Goal: Check status: Check status

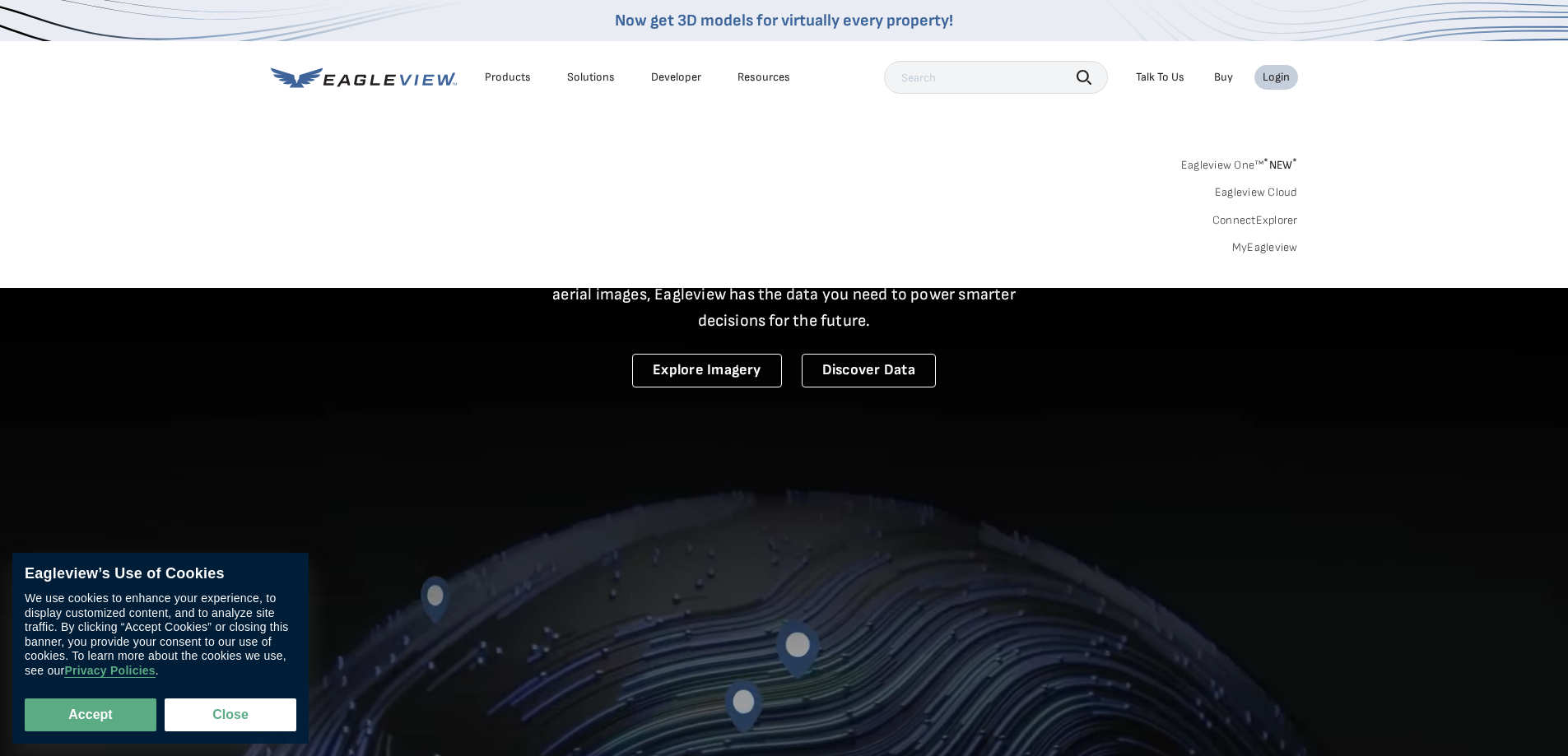
click at [1253, 251] on link "MyEagleview" at bounding box center [1265, 247] width 66 height 15
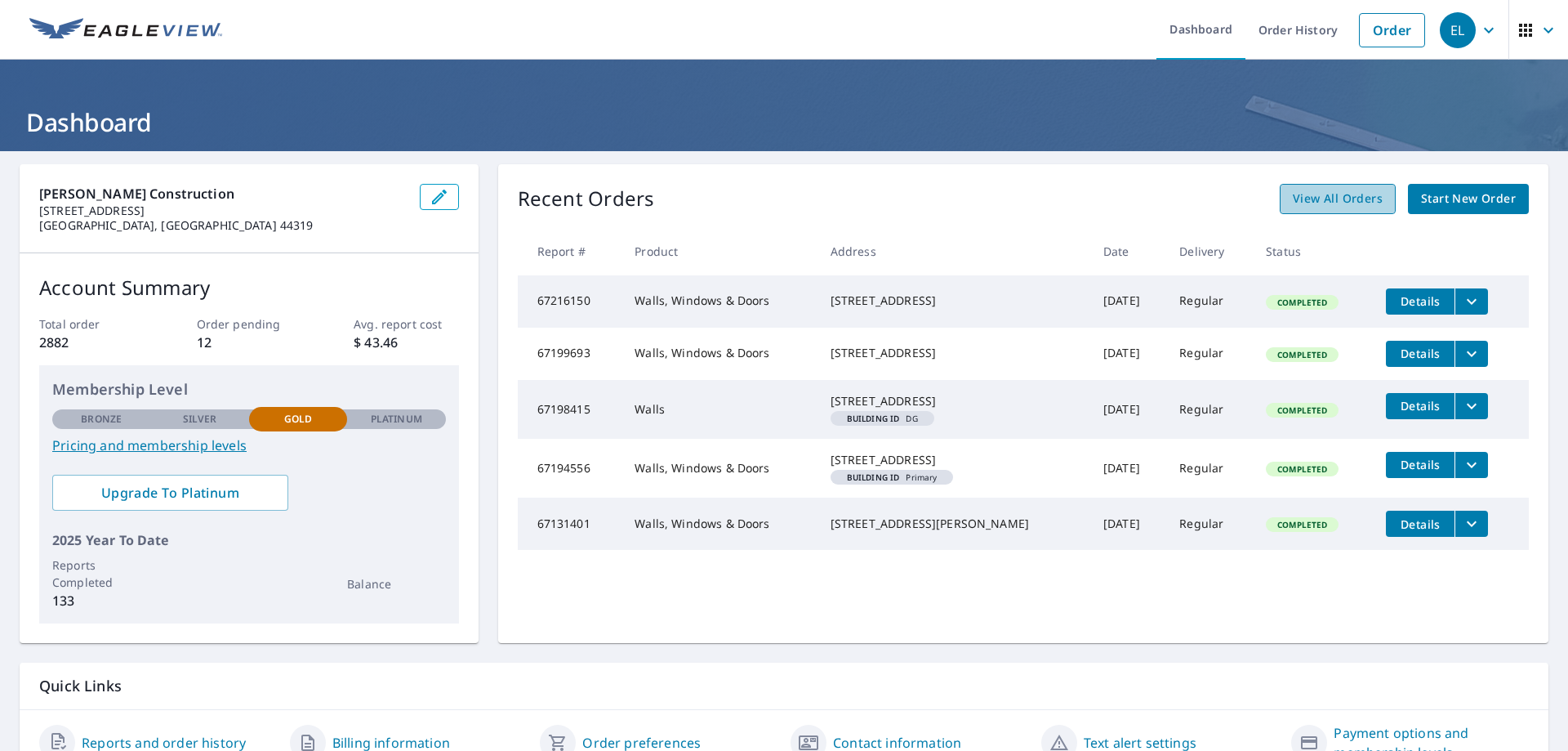
click at [1313, 206] on span "View All Orders" at bounding box center [1338, 198] width 90 height 21
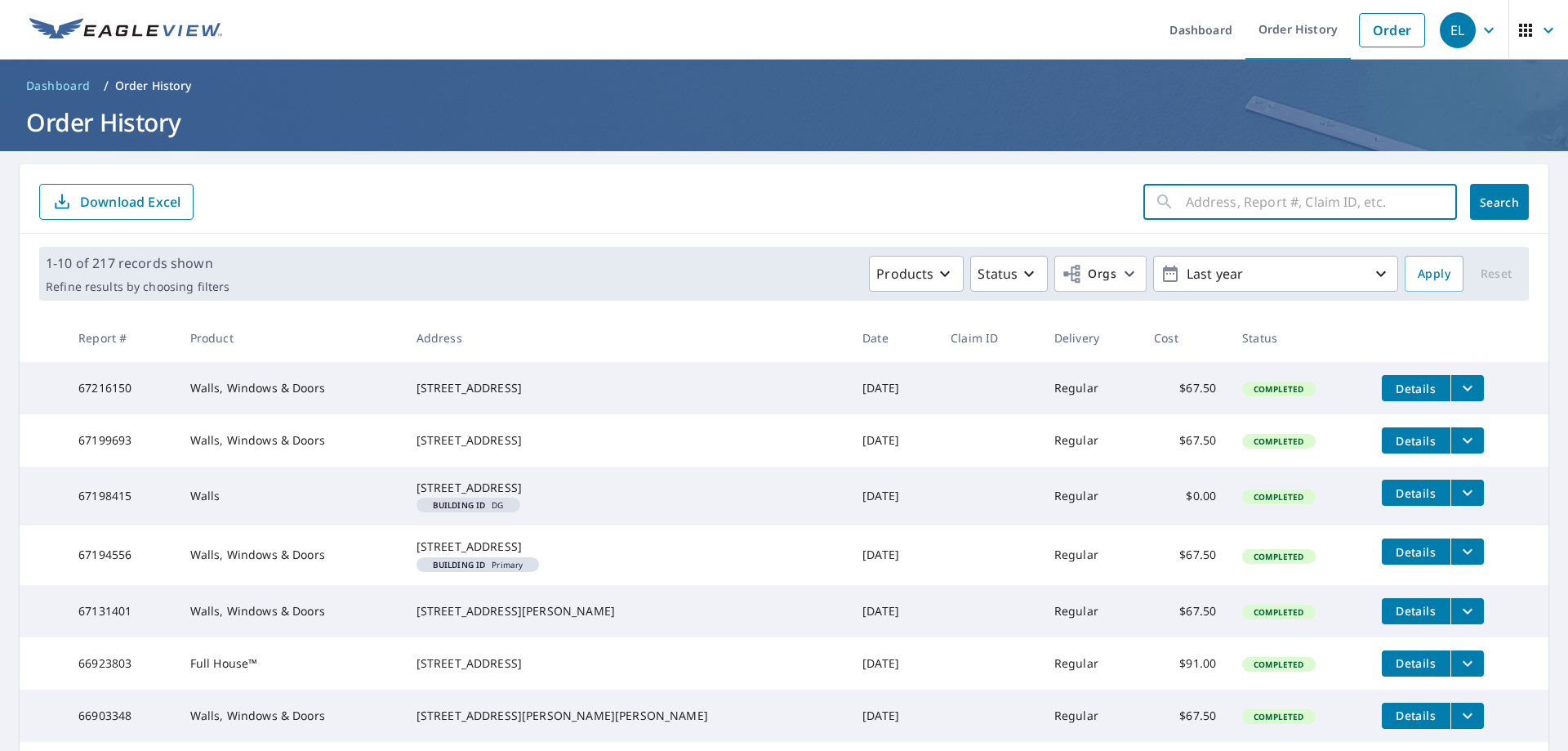
click at [1223, 199] on input "text" at bounding box center [1322, 201] width 271 height 46
type input "70760"
click at [1513, 205] on button "Search" at bounding box center [1500, 201] width 59 height 36
